Goal: Task Accomplishment & Management: Use online tool/utility

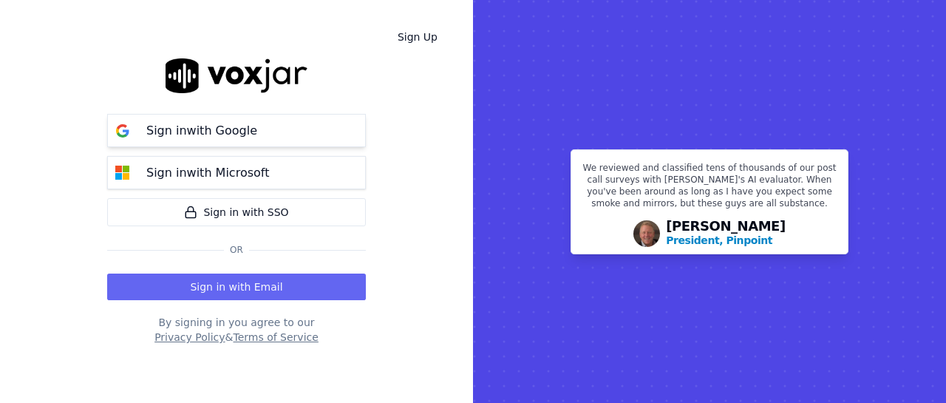
click at [245, 126] on p "Sign in with Google" at bounding box center [201, 131] width 111 height 18
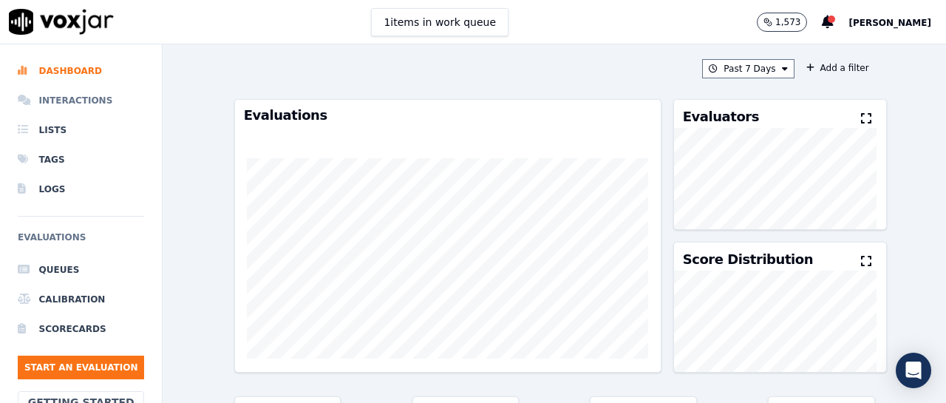
click at [74, 102] on li "Interactions" at bounding box center [81, 101] width 126 height 30
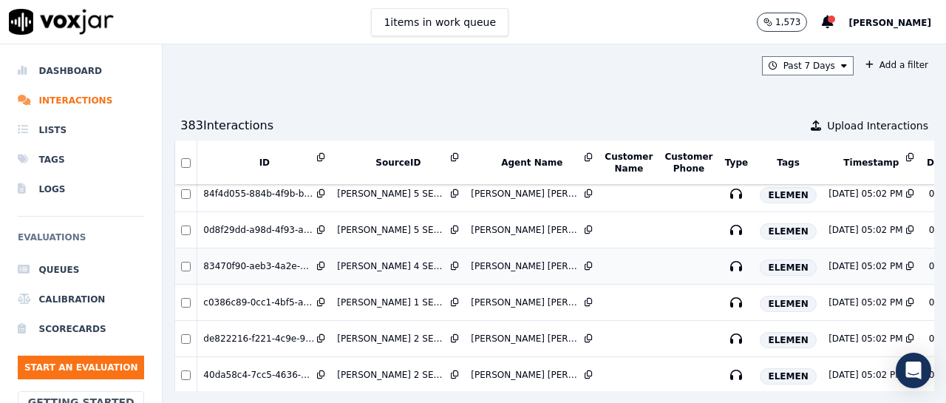
scroll to position [3731, 0]
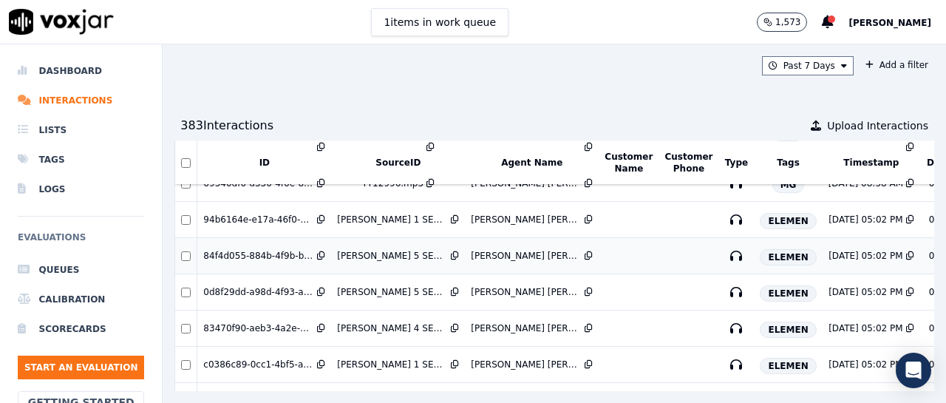
click at [455, 257] on icon at bounding box center [455, 255] width 8 height 9
click at [52, 272] on li "Queues" at bounding box center [81, 270] width 126 height 30
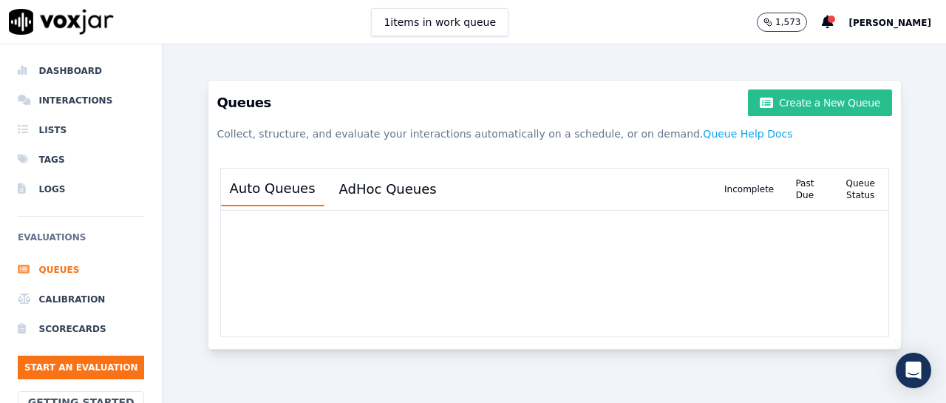
click at [789, 99] on button "Create a New Queue" at bounding box center [819, 102] width 143 height 27
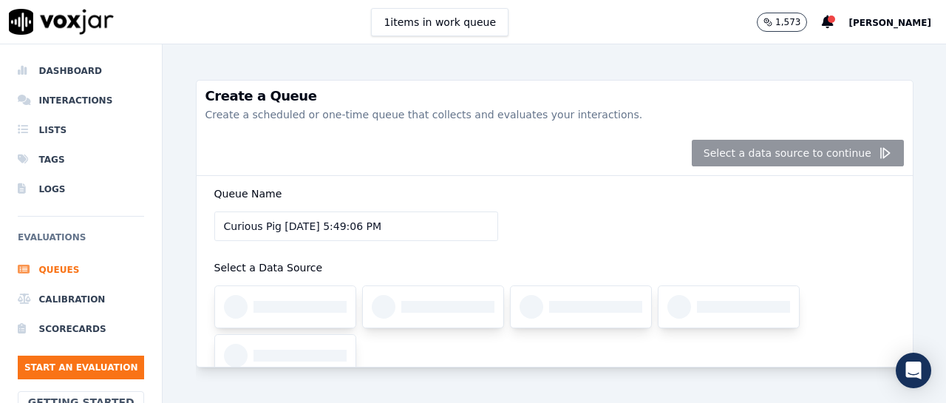
click at [546, 172] on div "Select a data source to continue" at bounding box center [555, 153] width 716 height 45
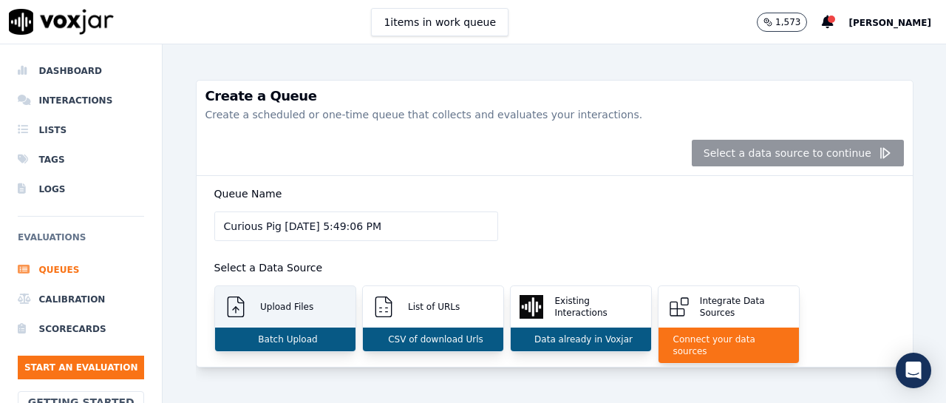
click at [298, 303] on p "Upload Files" at bounding box center [283, 307] width 59 height 12
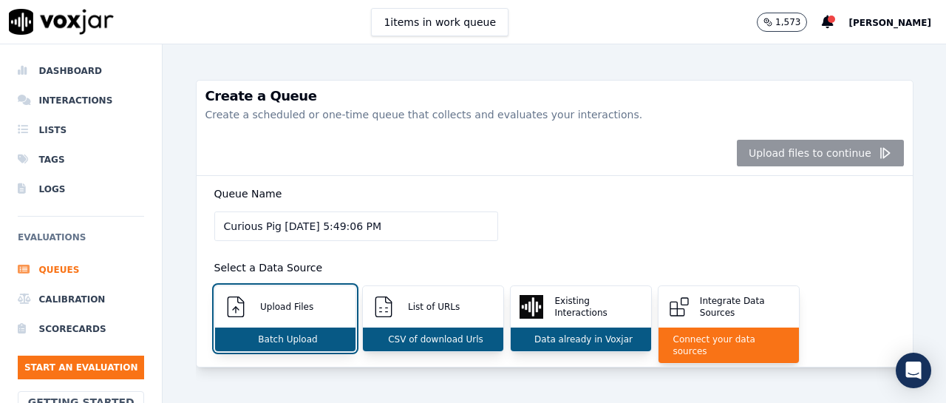
scroll to position [203, 0]
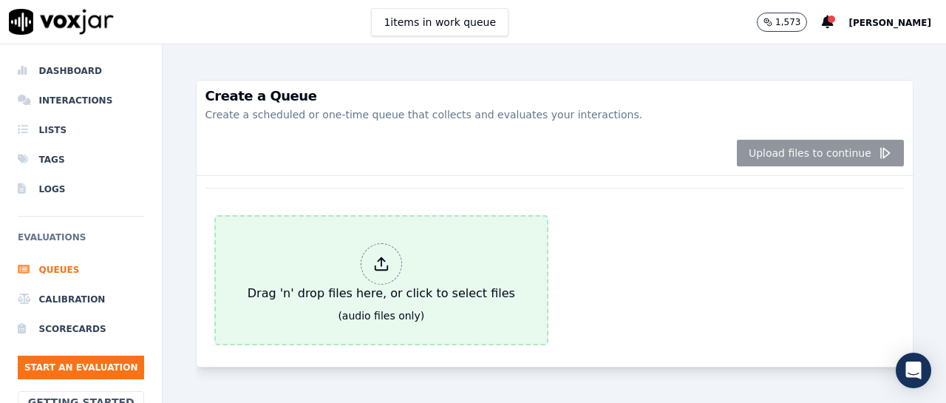
click at [374, 261] on div at bounding box center [381, 263] width 41 height 41
